Goal: Information Seeking & Learning: Learn about a topic

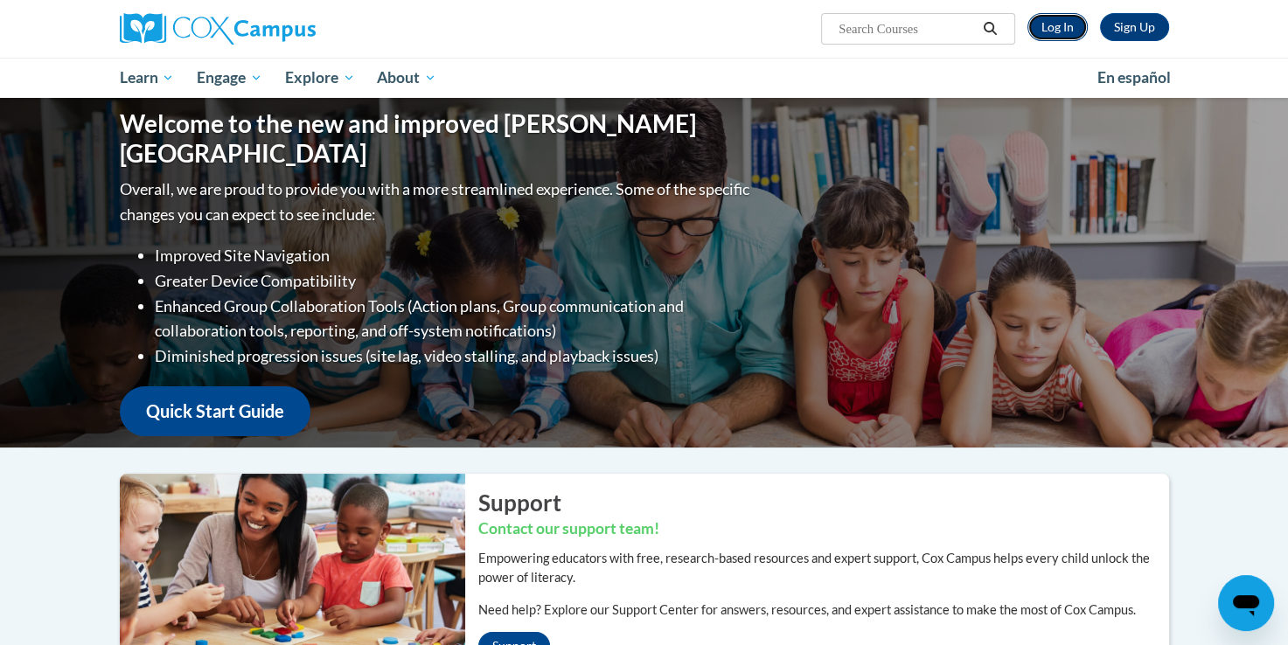
click at [1042, 28] on link "Log In" at bounding box center [1057, 27] width 60 height 28
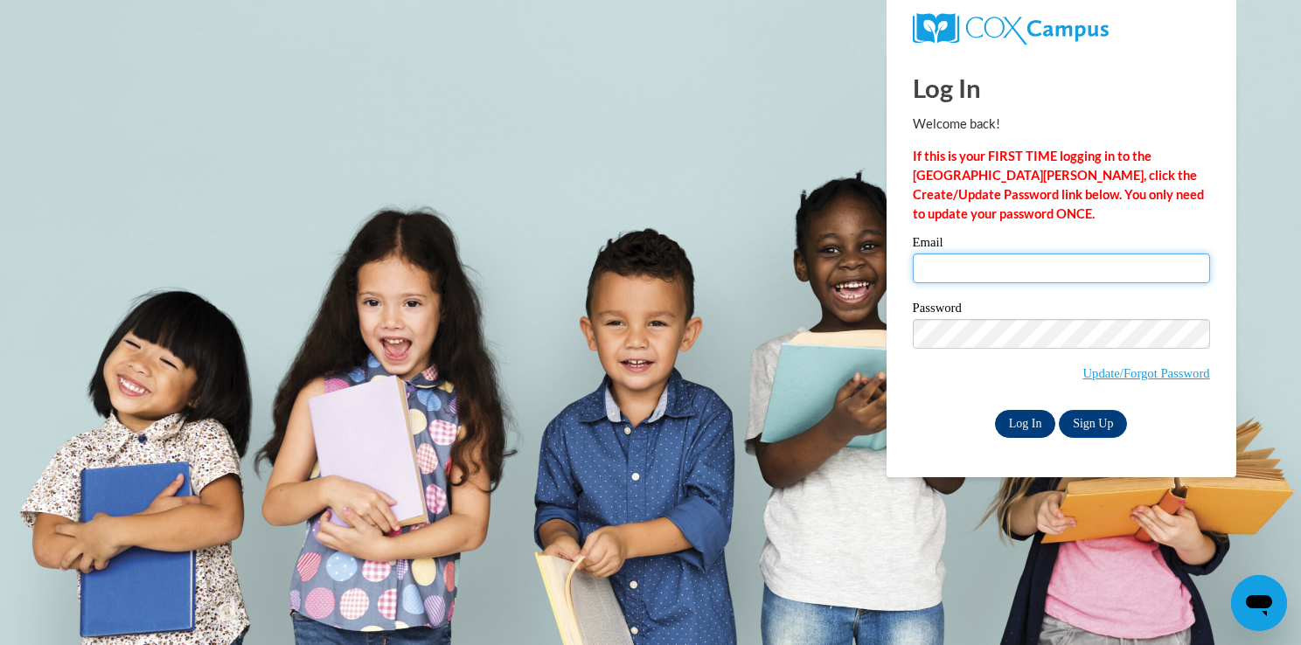
type input "t.marie18@aol.com"
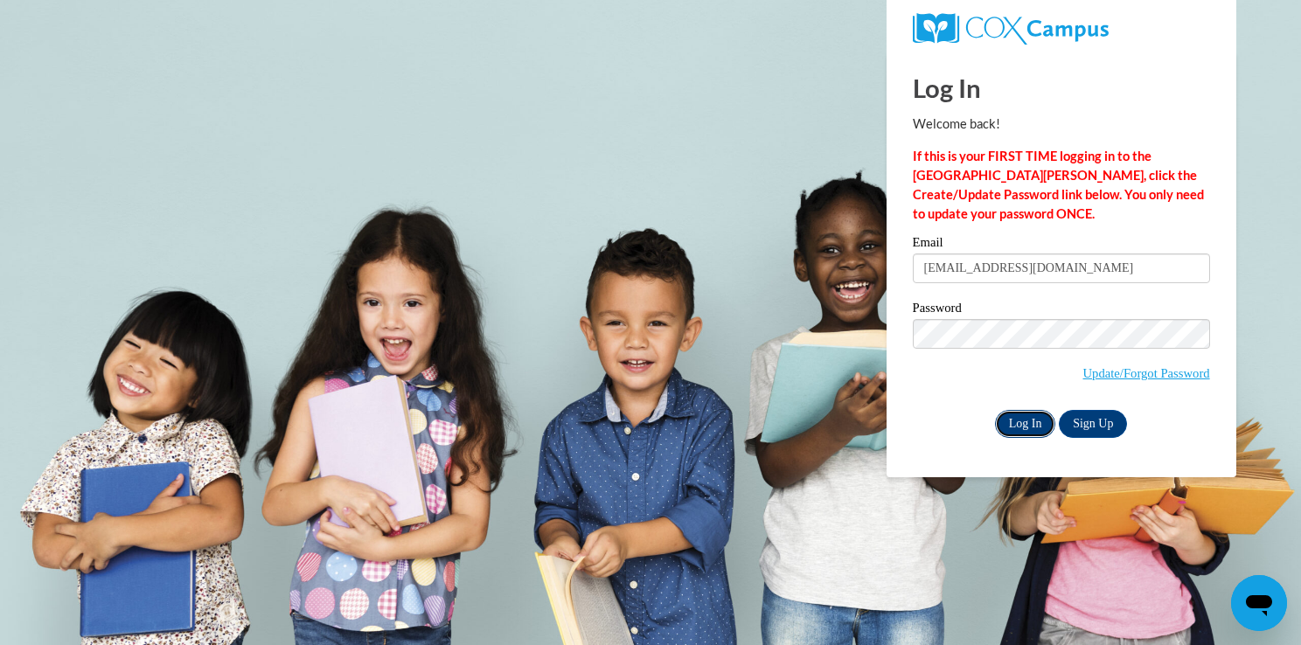
click at [1026, 424] on input "Log In" at bounding box center [1025, 424] width 61 height 28
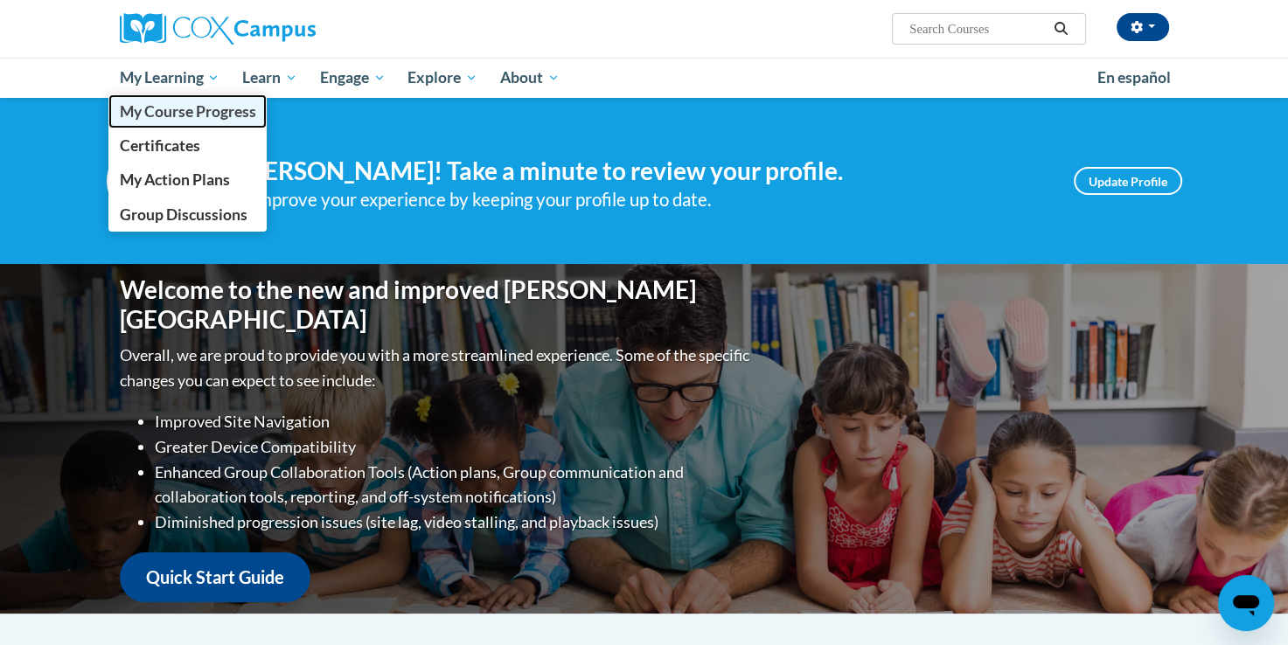
click at [163, 100] on link "My Course Progress" at bounding box center [187, 111] width 159 height 34
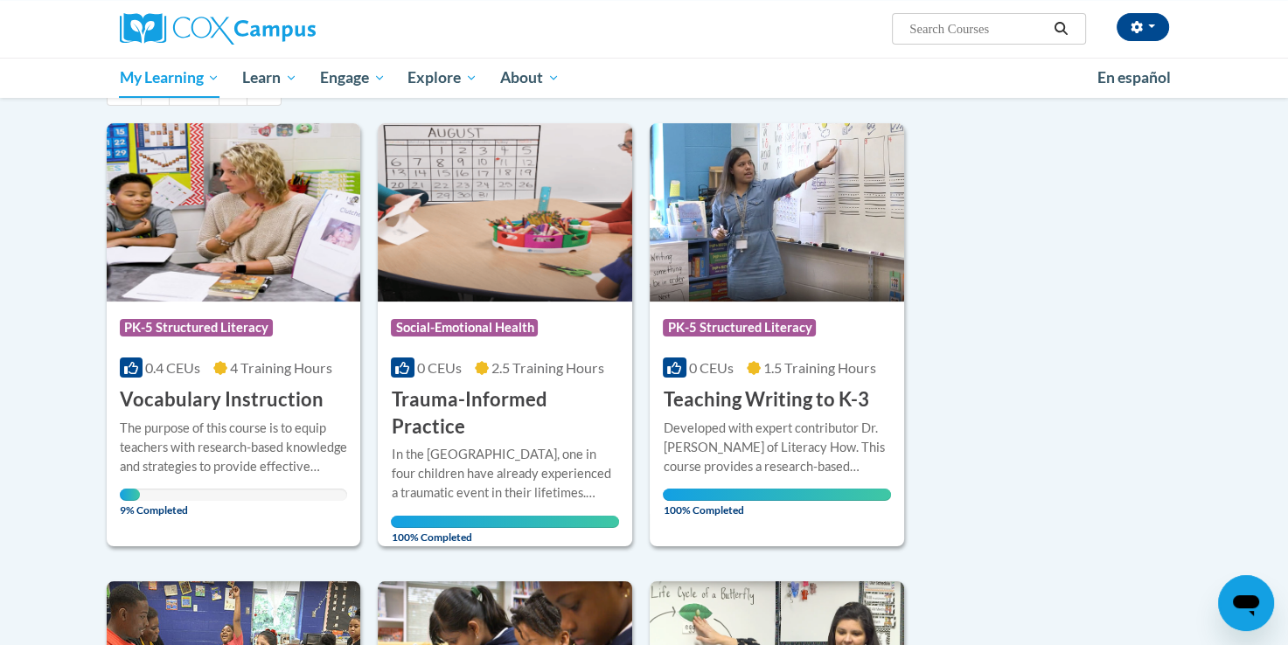
scroll to position [177, 0]
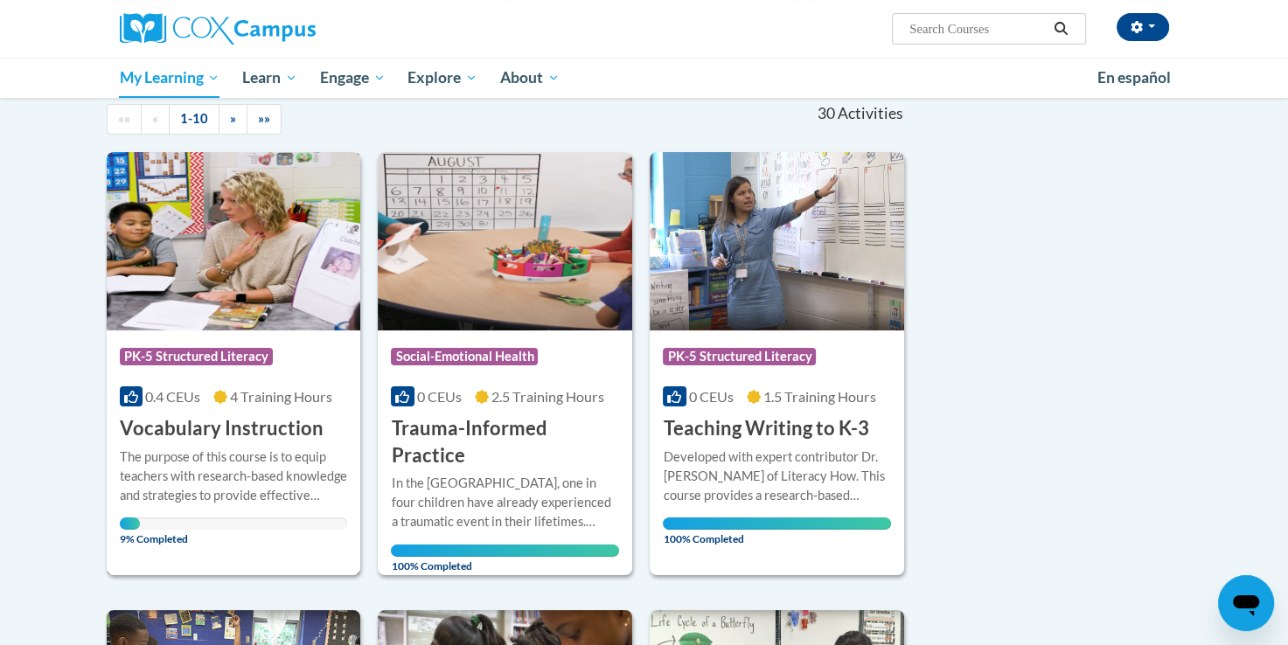
click at [237, 418] on h3 "Vocabulary Instruction" at bounding box center [222, 428] width 204 height 27
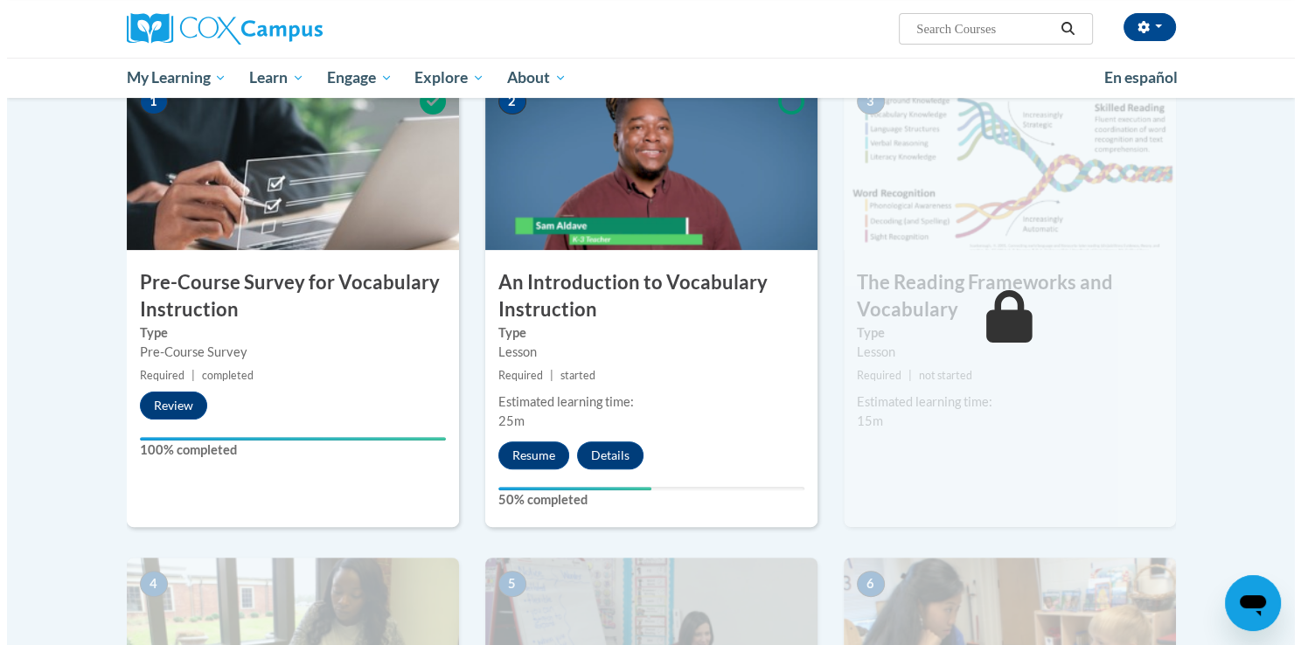
scroll to position [408, 0]
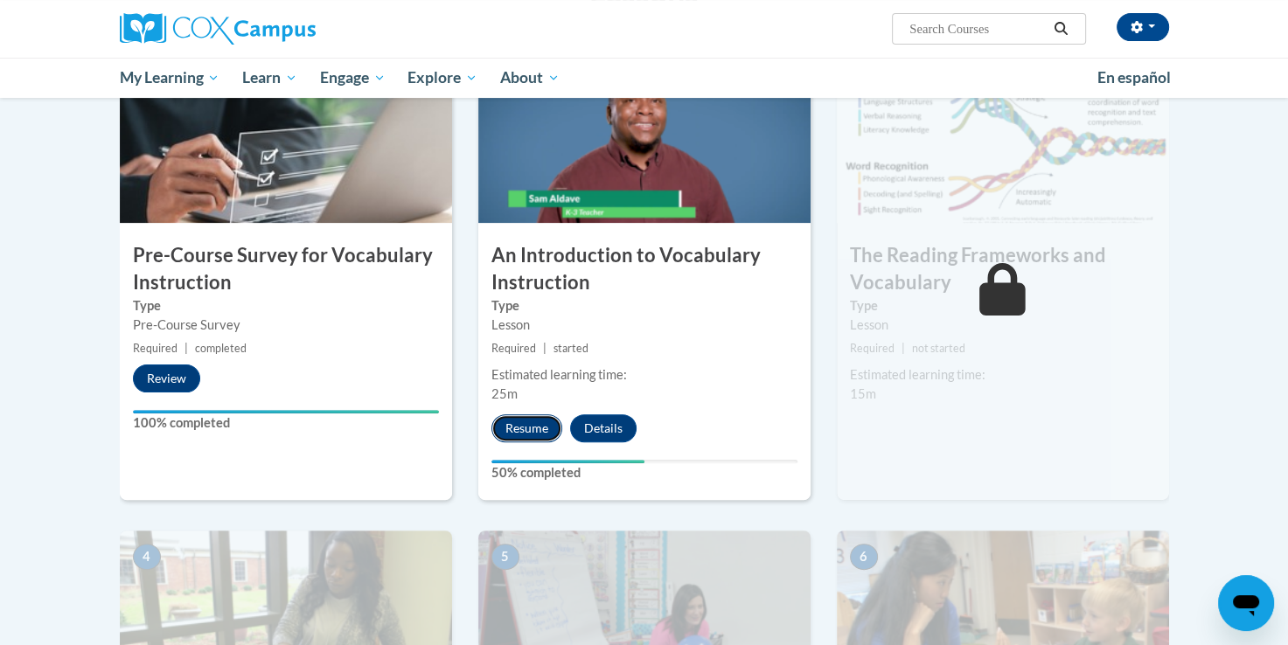
click at [518, 428] on button "Resume" at bounding box center [526, 428] width 71 height 28
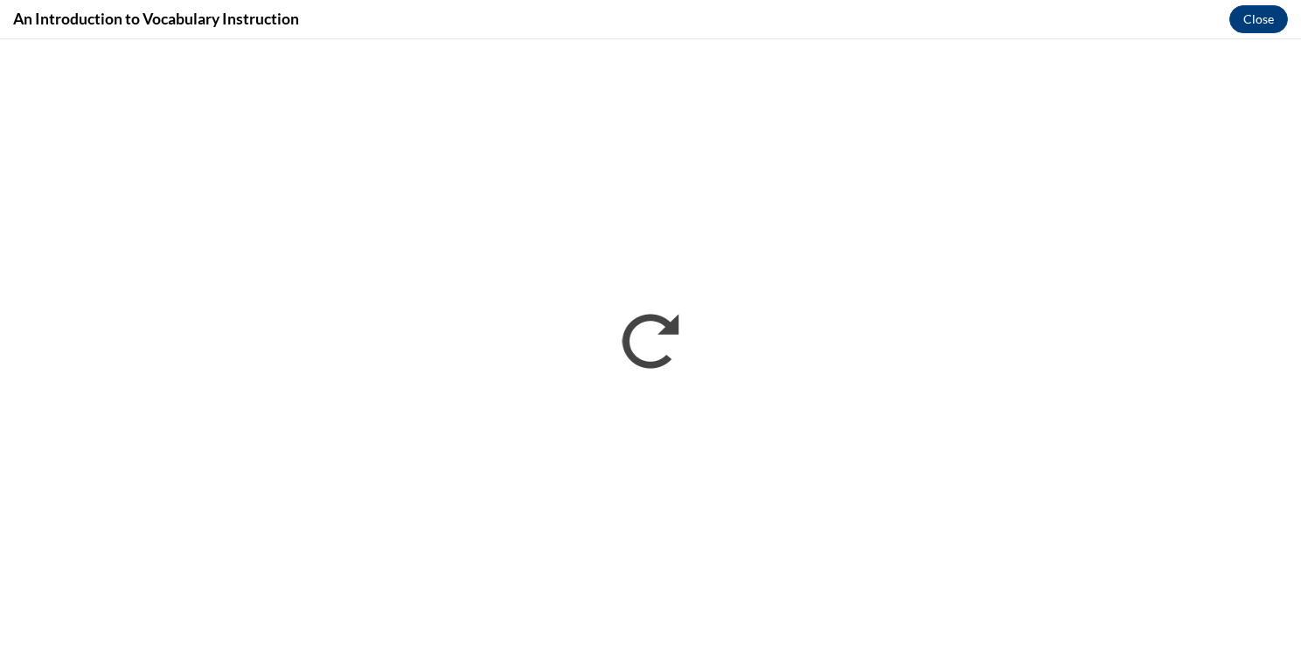
scroll to position [0, 0]
